Goal: Transaction & Acquisition: Subscribe to service/newsletter

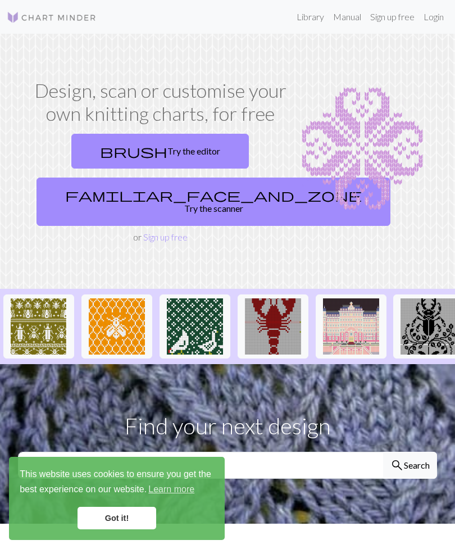
click at [200, 144] on link "brush Try the editor" at bounding box center [160, 151] width 178 height 35
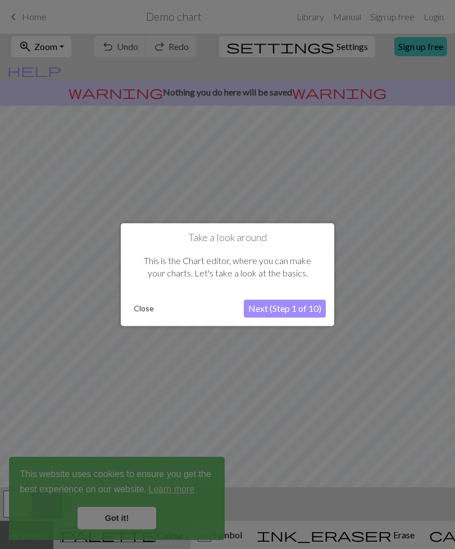
click at [307, 307] on button "Next (Step 1 of 10)" at bounding box center [285, 308] width 82 height 18
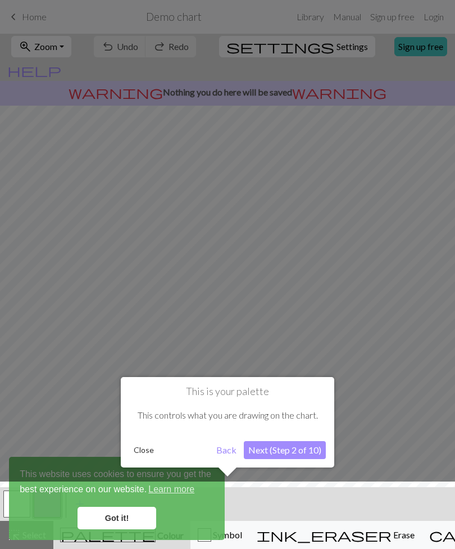
click at [303, 449] on button "Next (Step 2 of 10)" at bounding box center [285, 450] width 82 height 18
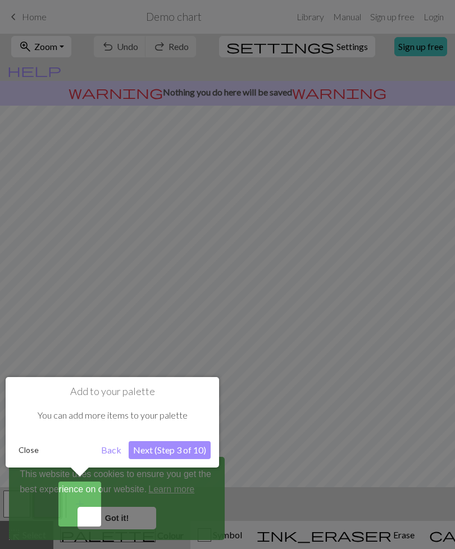
click at [26, 449] on button "Close" at bounding box center [28, 450] width 29 height 17
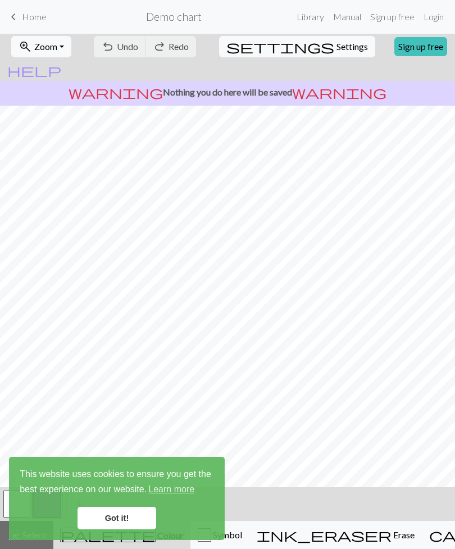
click at [129, 520] on link "Got it!" at bounding box center [117, 518] width 79 height 22
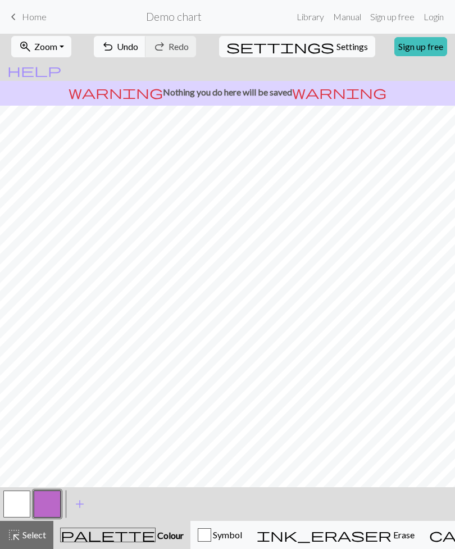
click at [23, 512] on button "button" at bounding box center [16, 503] width 27 height 27
click at [138, 47] on span "Undo" at bounding box center [127, 46] width 21 height 11
click at [143, 46] on div "undo Undo Undo redo Redo Redo" at bounding box center [144, 47] width 109 height 26
click at [151, 46] on div "undo Undo Undo redo Redo Redo" at bounding box center [144, 47] width 109 height 26
click at [148, 47] on div "undo Undo Undo redo Redo Redo" at bounding box center [144, 47] width 109 height 26
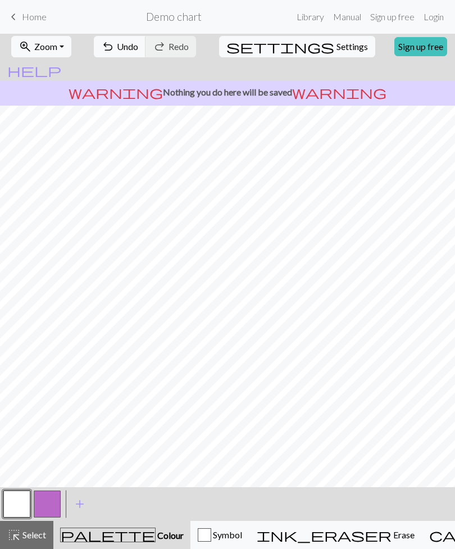
click at [392, 539] on span "Erase" at bounding box center [403, 534] width 23 height 11
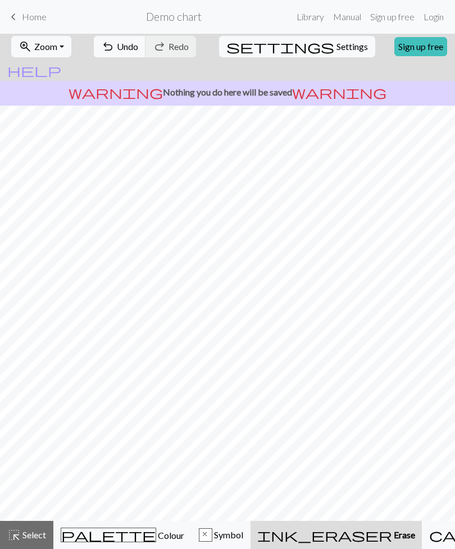
click at [293, 524] on button "ink_eraser Erase Erase" at bounding box center [336, 535] width 171 height 28
click at [292, 524] on button "ink_eraser Erase Erase" at bounding box center [336, 535] width 171 height 28
click at [29, 11] on span "Home" at bounding box center [34, 16] width 25 height 11
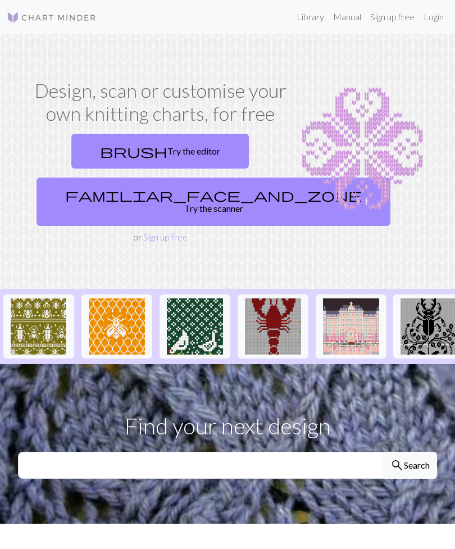
click at [207, 146] on link "brush Try the editor" at bounding box center [160, 151] width 178 height 35
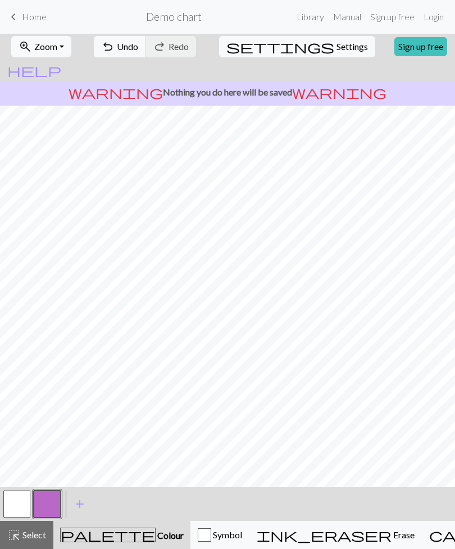
click at [19, 19] on span "keyboard_arrow_left" at bounding box center [13, 17] width 13 height 16
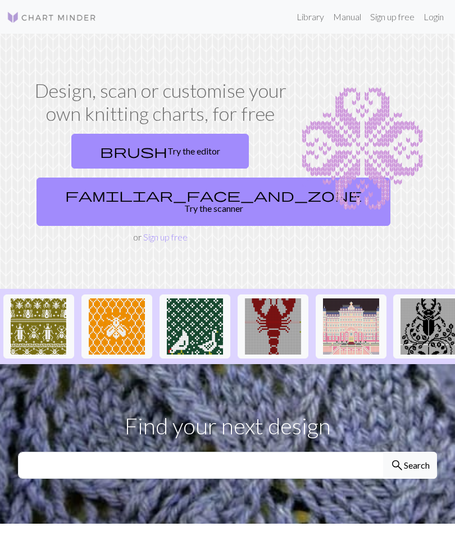
click at [188, 192] on link "familiar_face_and_zone Try the scanner" at bounding box center [214, 202] width 354 height 48
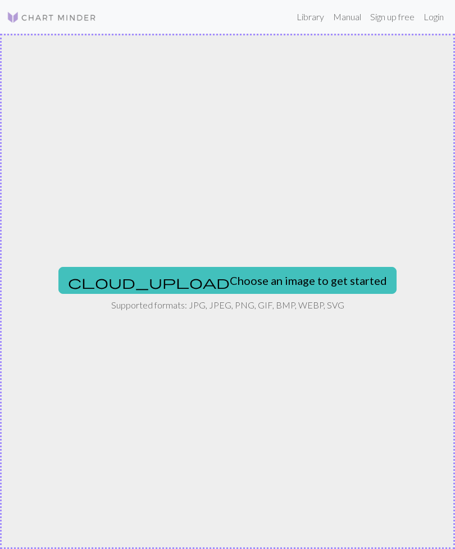
click at [317, 272] on button "cloud_upload Choose an image to get started" at bounding box center [227, 280] width 338 height 27
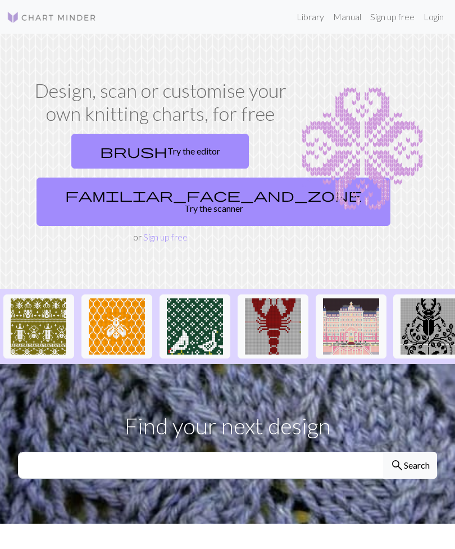
click at [192, 153] on link "brush Try the editor" at bounding box center [160, 151] width 178 height 35
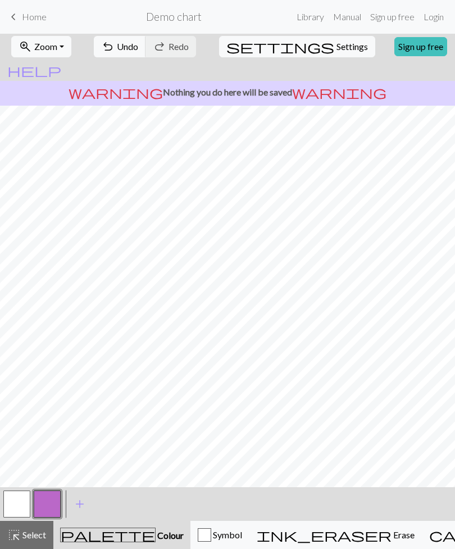
click at [286, 85] on p "warning Nothing you do here will be saved warning" at bounding box center [227, 91] width 446 height 13
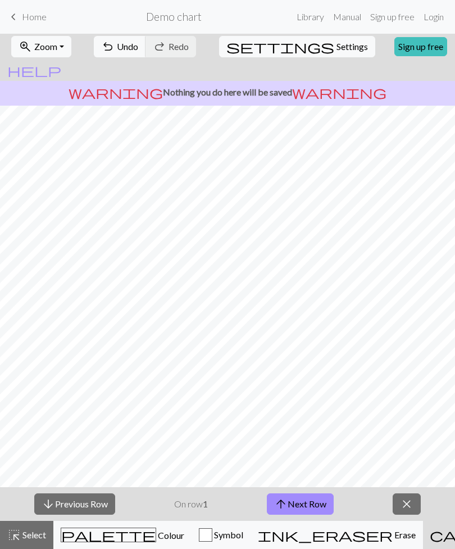
click at [102, 512] on button "arrow_downward Previous Row" at bounding box center [74, 503] width 81 height 21
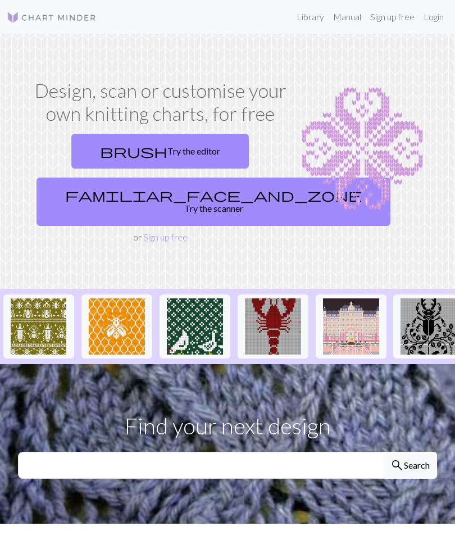
click at [127, 155] on span "brush" at bounding box center [133, 151] width 67 height 16
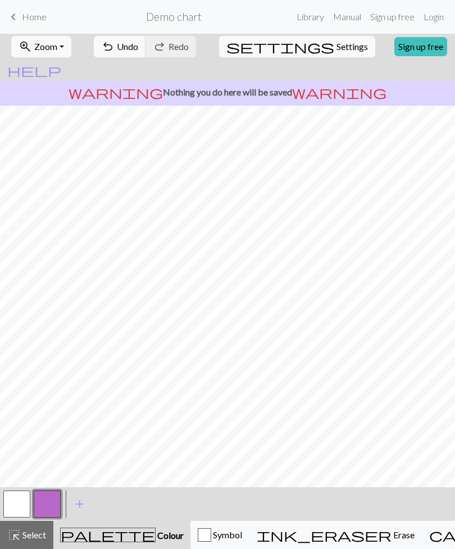
click at [8, 506] on button "button" at bounding box center [16, 503] width 27 height 27
click at [16, 529] on span "highlight_alt" at bounding box center [13, 535] width 13 height 16
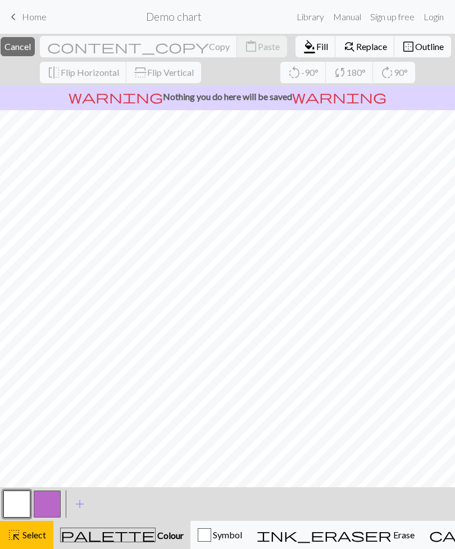
click at [28, 542] on button "highlight_alt Select Select" at bounding box center [26, 535] width 53 height 28
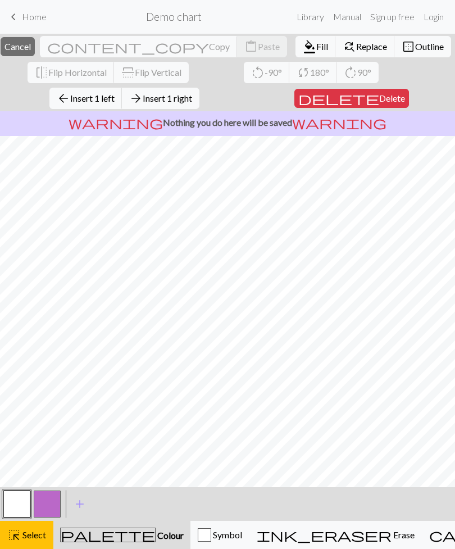
click at [16, 530] on span "highlight_alt" at bounding box center [13, 535] width 13 height 16
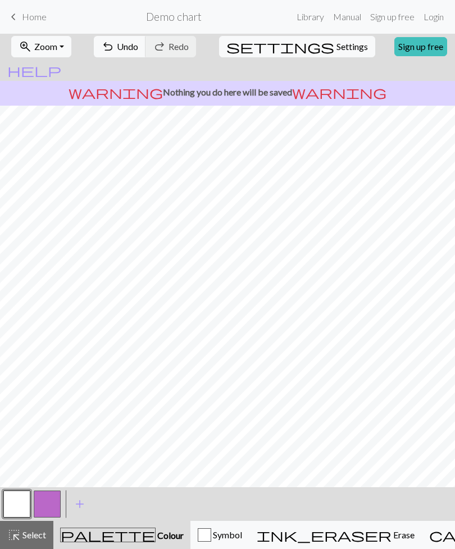
click at [69, 60] on button "help Show me around" at bounding box center [34, 70] width 69 height 21
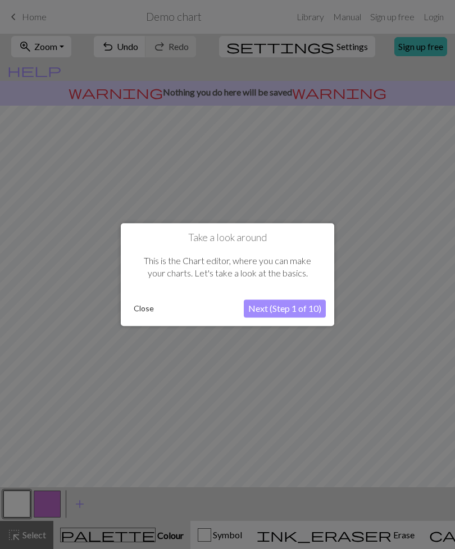
click at [302, 307] on button "Next (Step 1 of 10)" at bounding box center [285, 308] width 82 height 18
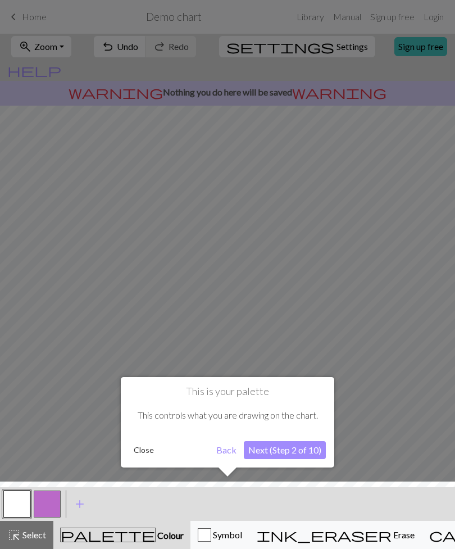
click at [140, 447] on button "Close" at bounding box center [143, 450] width 29 height 17
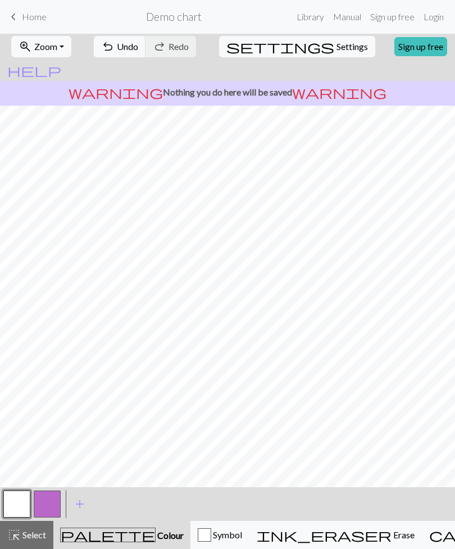
click at [437, 20] on link "Login" at bounding box center [433, 17] width 29 height 22
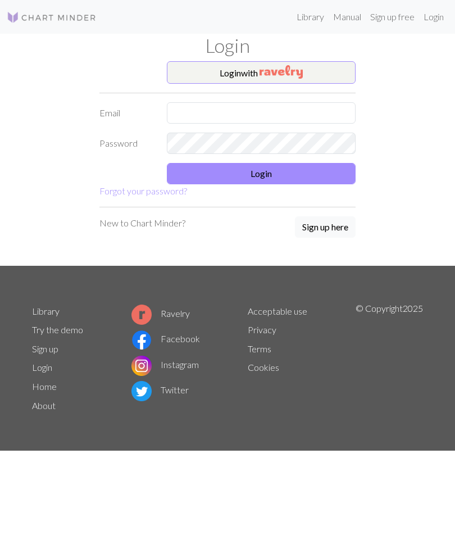
click at [343, 225] on button "Sign up here" at bounding box center [325, 226] width 61 height 21
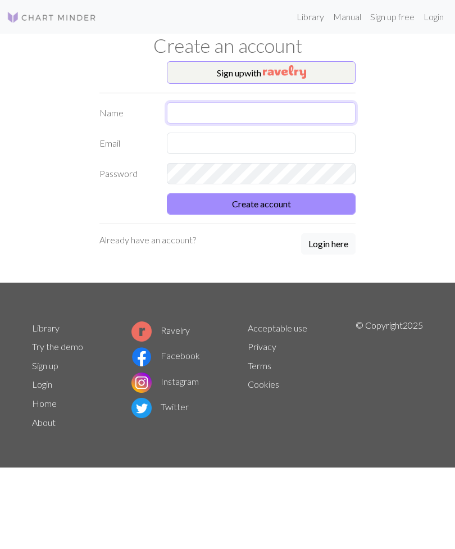
click at [326, 113] on input "text" at bounding box center [261, 112] width 189 height 21
type input "[PERSON_NAME]"
click at [320, 151] on input "text" at bounding box center [261, 143] width 189 height 21
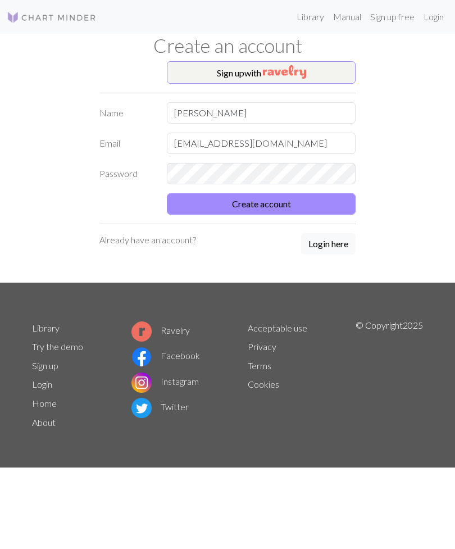
click at [325, 202] on button "Create account" at bounding box center [261, 203] width 189 height 21
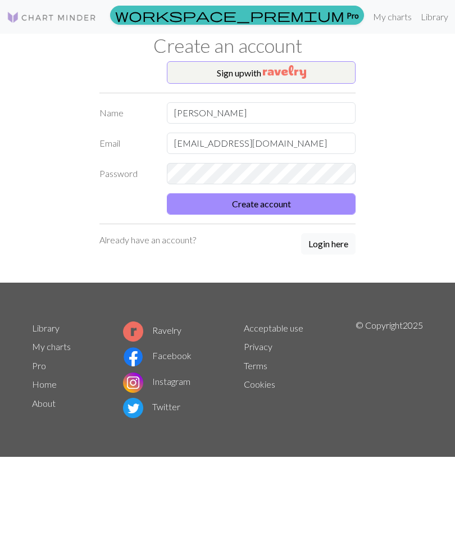
click at [331, 205] on button "Create account" at bounding box center [261, 203] width 189 height 21
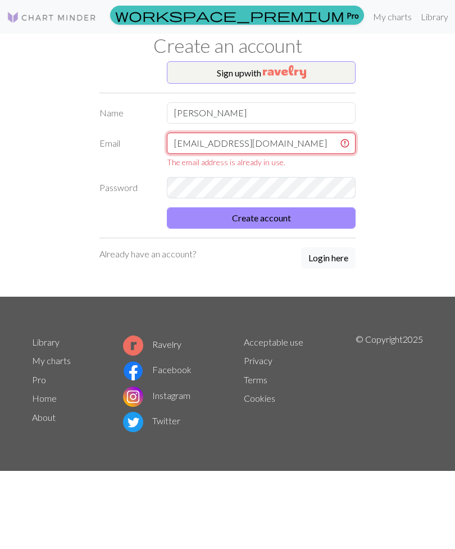
click at [269, 143] on input "[EMAIL_ADDRESS][DOMAIN_NAME]" at bounding box center [261, 143] width 189 height 21
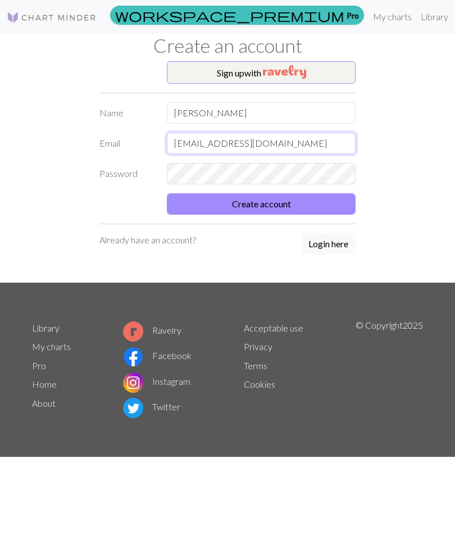
type input "[EMAIL_ADDRESS][DOMAIN_NAME]"
click at [301, 206] on button "Create account" at bounding box center [261, 203] width 189 height 21
